Goal: Task Accomplishment & Management: Use online tool/utility

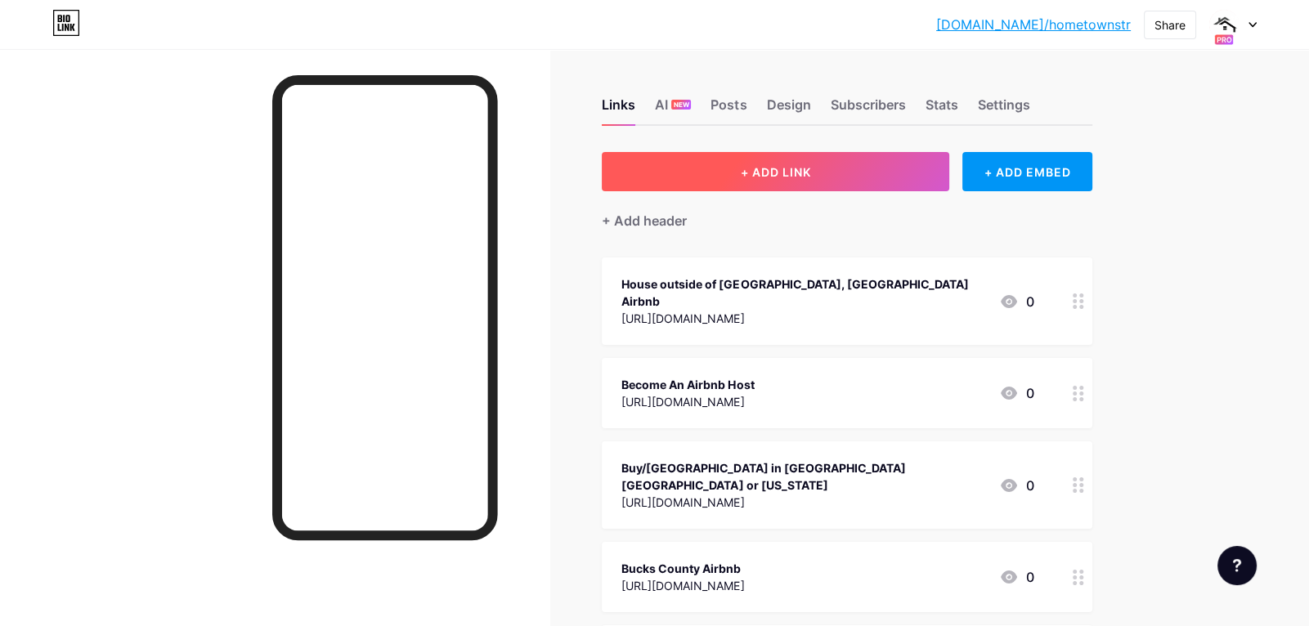
click at [764, 181] on button "+ ADD LINK" at bounding box center [775, 171] width 347 height 39
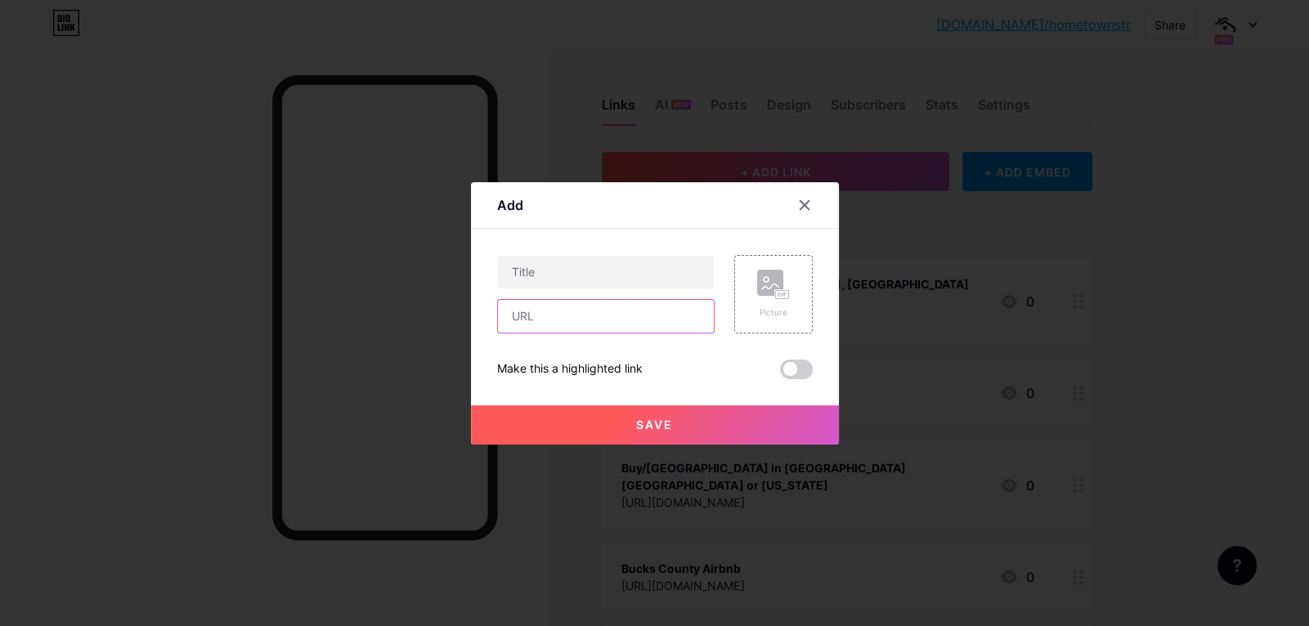
click at [616, 321] on input "text" at bounding box center [606, 316] width 216 height 33
paste input "[URL][DOMAIN_NAME]"
type input "[URL][DOMAIN_NAME]"
click at [594, 271] on input "text" at bounding box center [606, 272] width 216 height 33
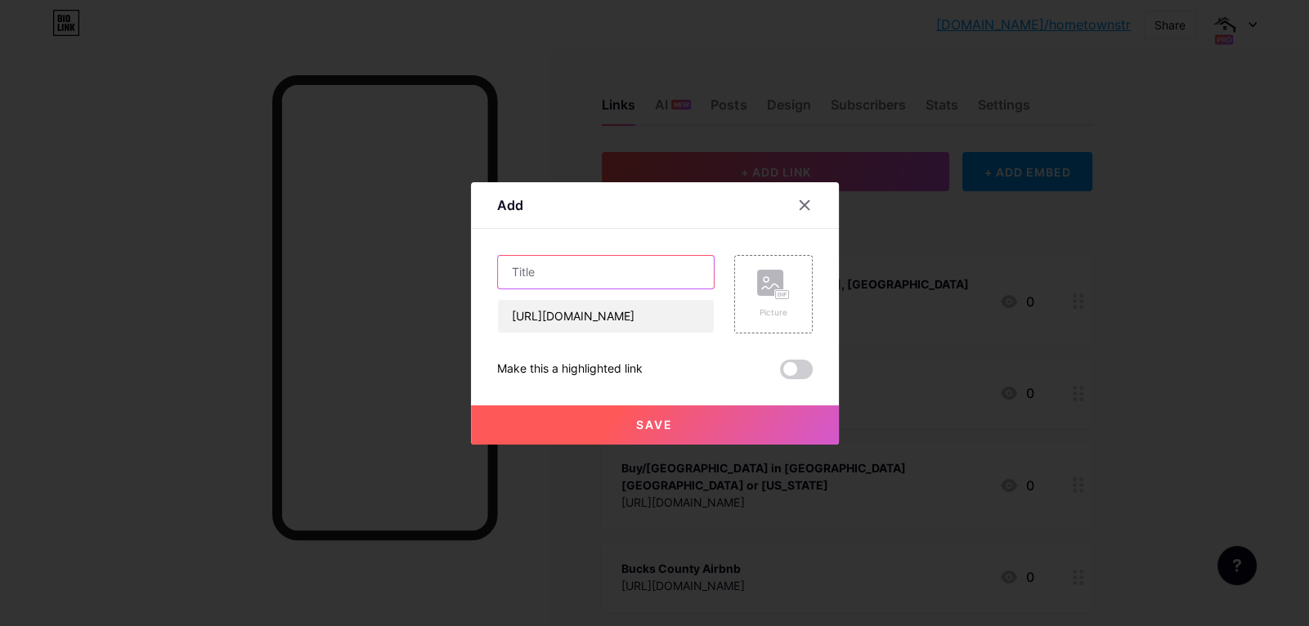
scroll to position [0, 0]
type input "B"
click at [508, 264] on input "Real Estate Services" at bounding box center [606, 272] width 216 height 33
type input "All Real Estate Services"
click at [661, 424] on span "Save" at bounding box center [654, 425] width 37 height 14
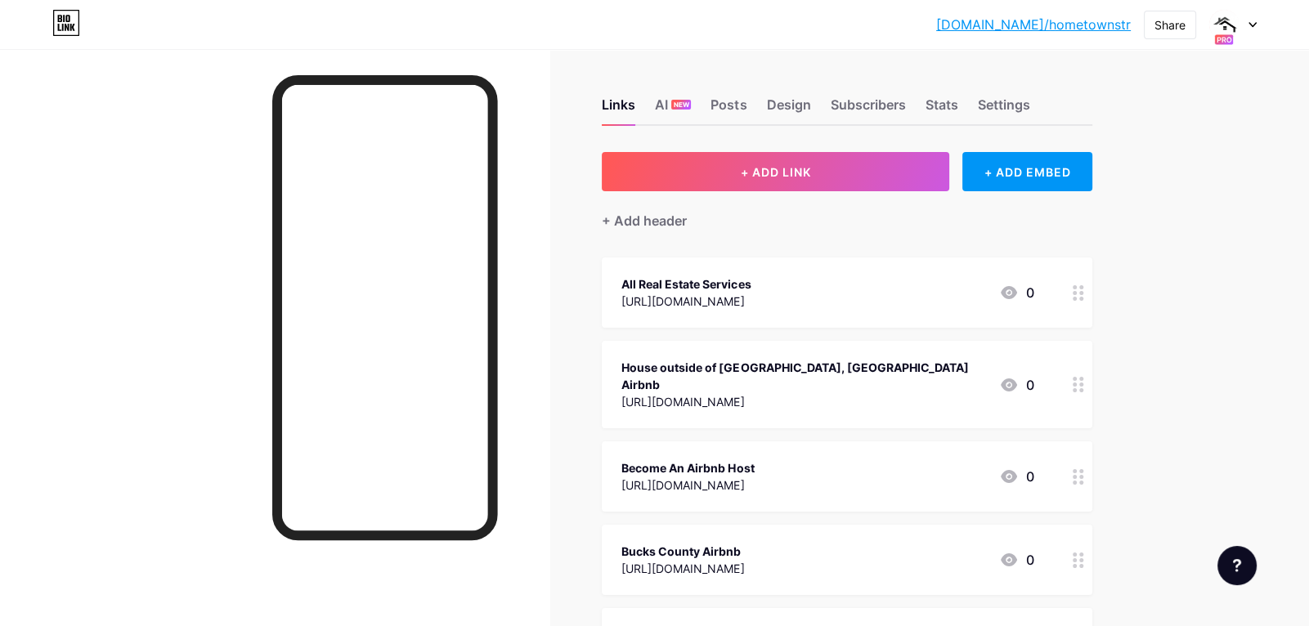
click at [750, 285] on div "All Real Estate Services" at bounding box center [685, 284] width 129 height 17
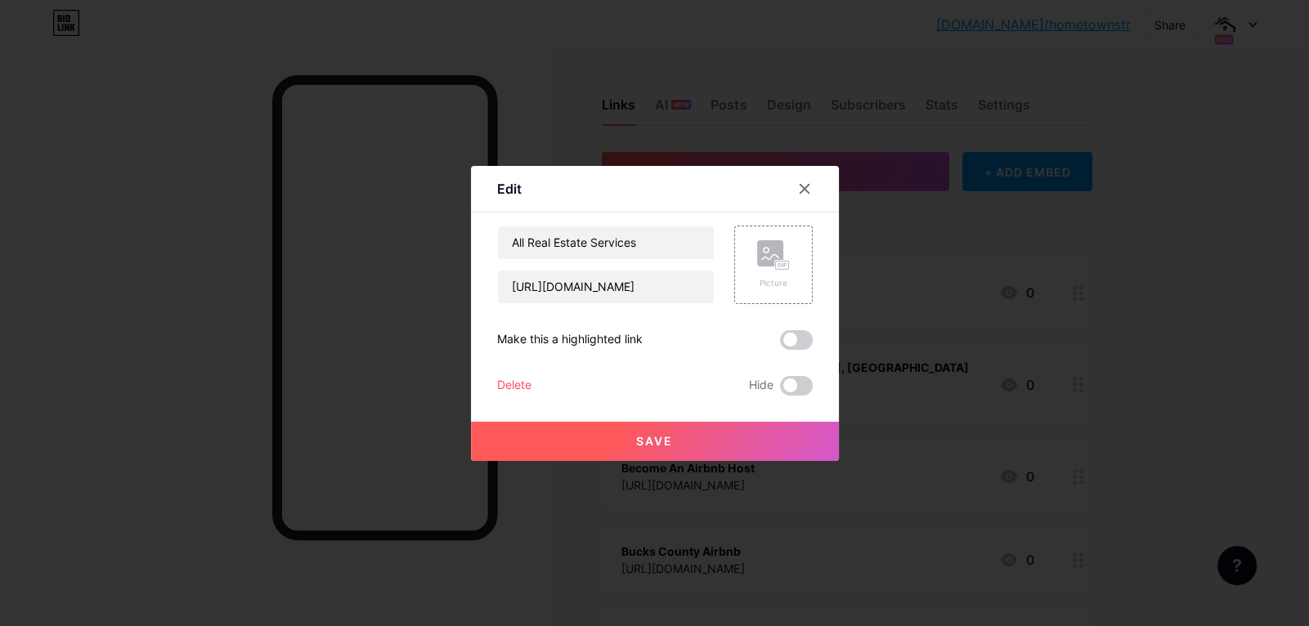
click at [802, 343] on span at bounding box center [796, 340] width 33 height 20
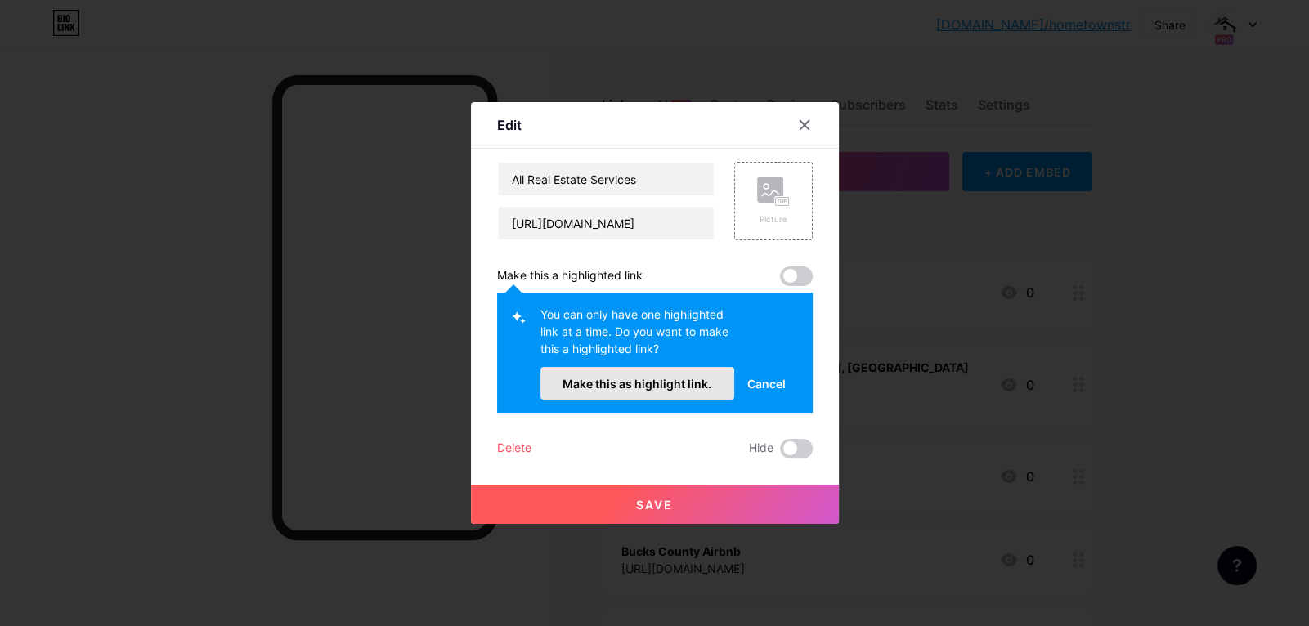
click at [659, 386] on span "Make this as highlight link." at bounding box center [636, 384] width 149 height 14
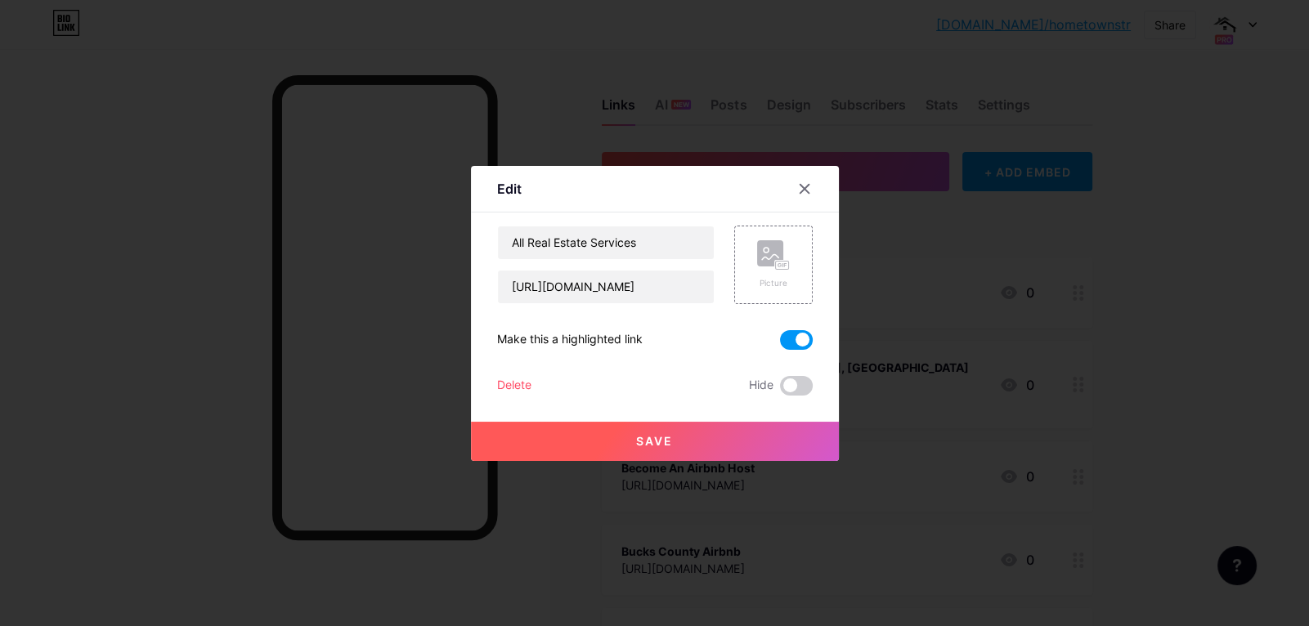
click at [755, 437] on button "Save" at bounding box center [655, 441] width 368 height 39
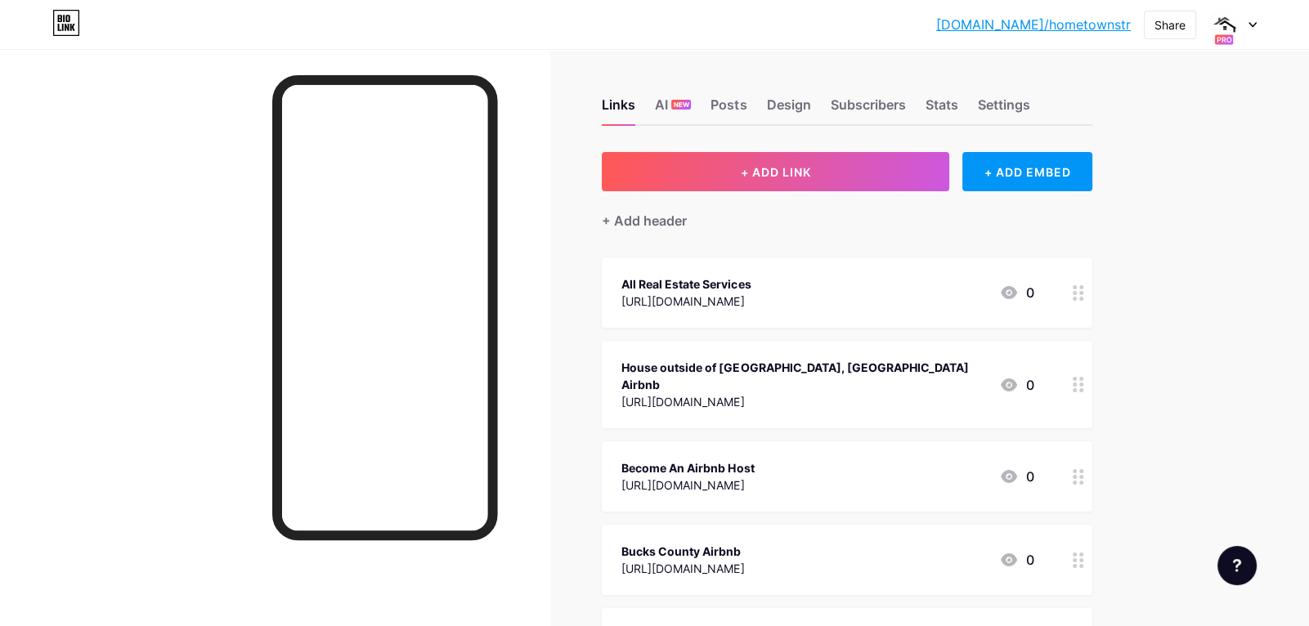
click at [199, 172] on div at bounding box center [274, 362] width 549 height 626
